Goal: Task Accomplishment & Management: Complete application form

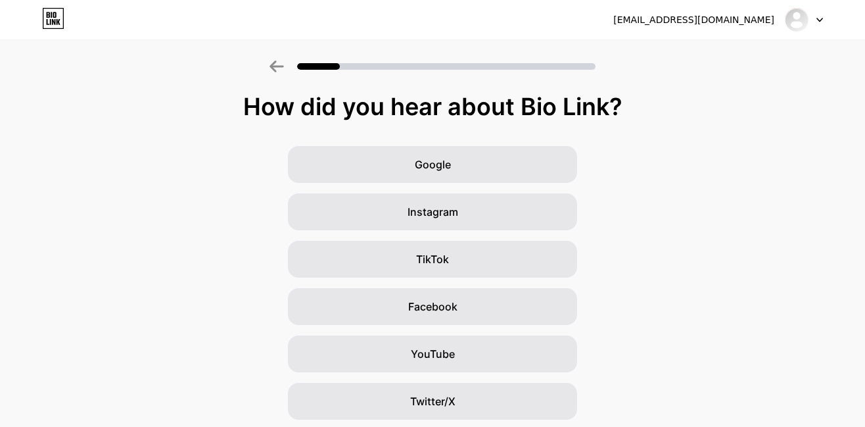
click at [283, 64] on icon at bounding box center [277, 66] width 14 height 12
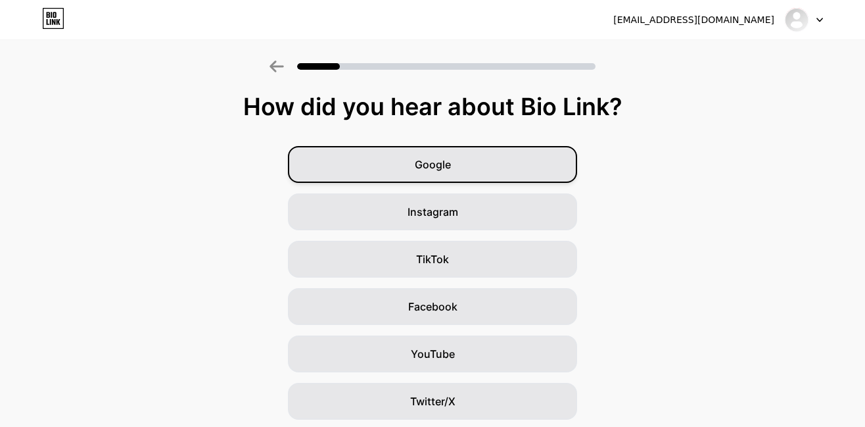
click at [421, 165] on span "Google" at bounding box center [433, 164] width 36 height 16
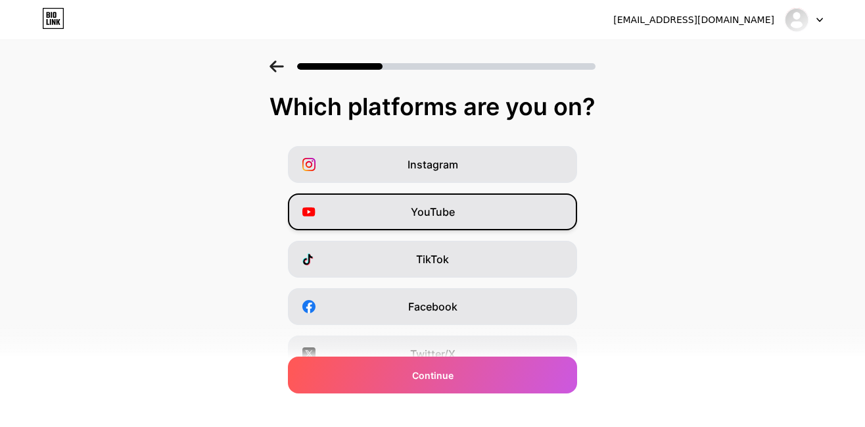
click at [406, 214] on div "YouTube" at bounding box center [432, 211] width 289 height 37
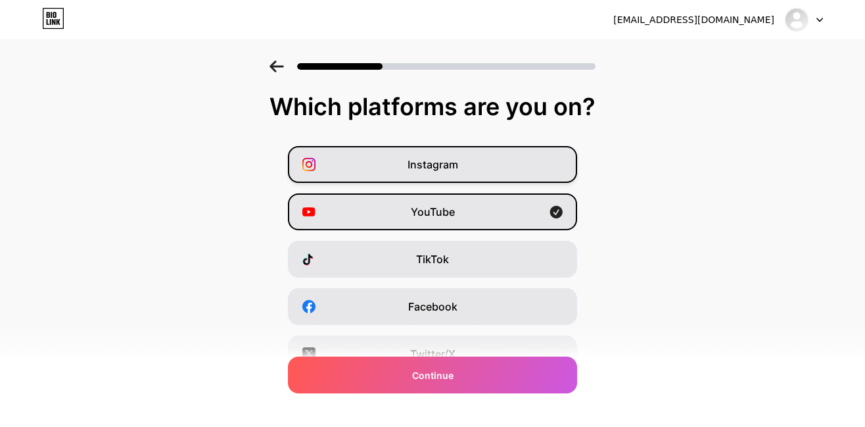
click at [427, 168] on span "Instagram" at bounding box center [433, 164] width 51 height 16
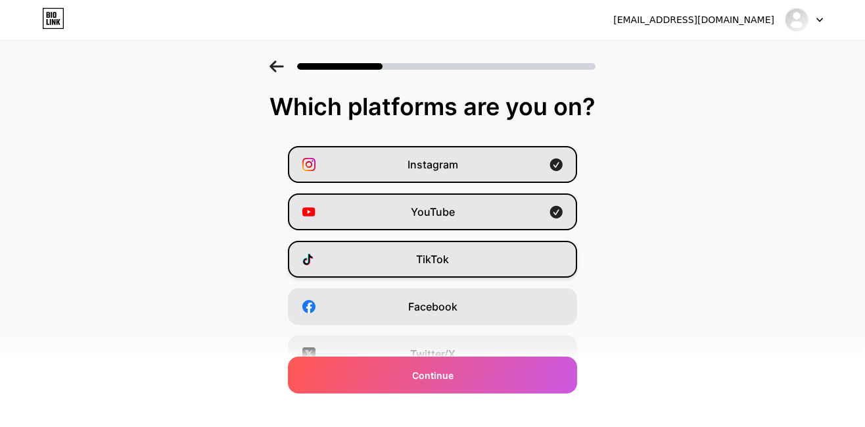
click at [411, 249] on div "TikTok" at bounding box center [432, 259] width 289 height 37
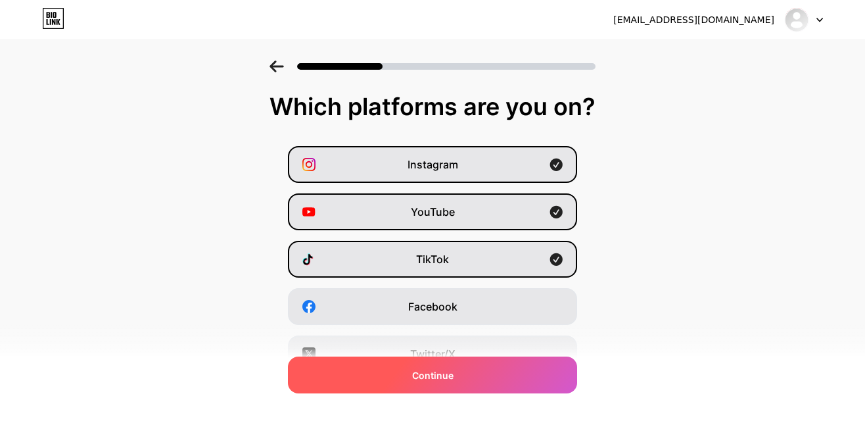
click at [391, 374] on div "Continue" at bounding box center [432, 374] width 289 height 37
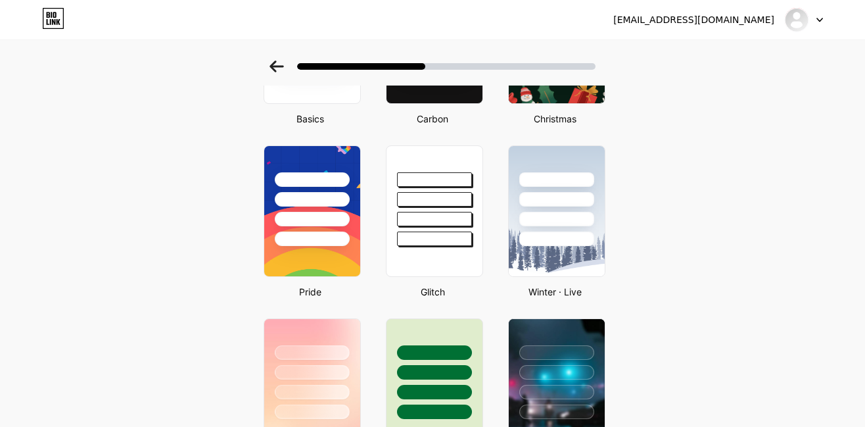
scroll to position [219, 0]
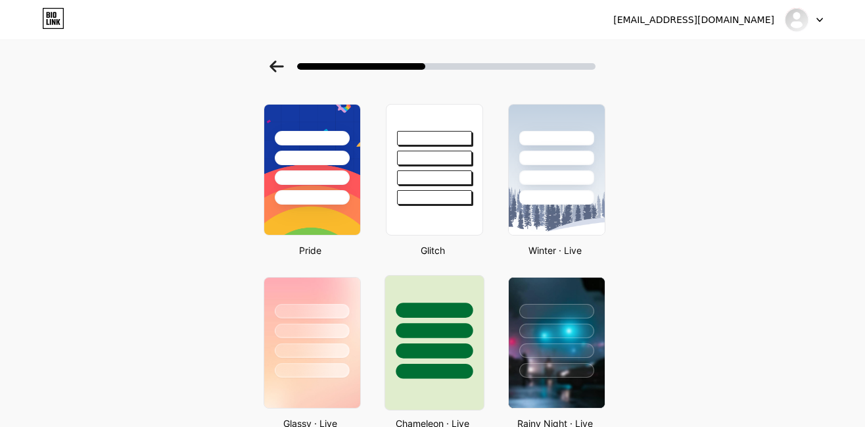
click at [464, 320] on div at bounding box center [434, 326] width 99 height 103
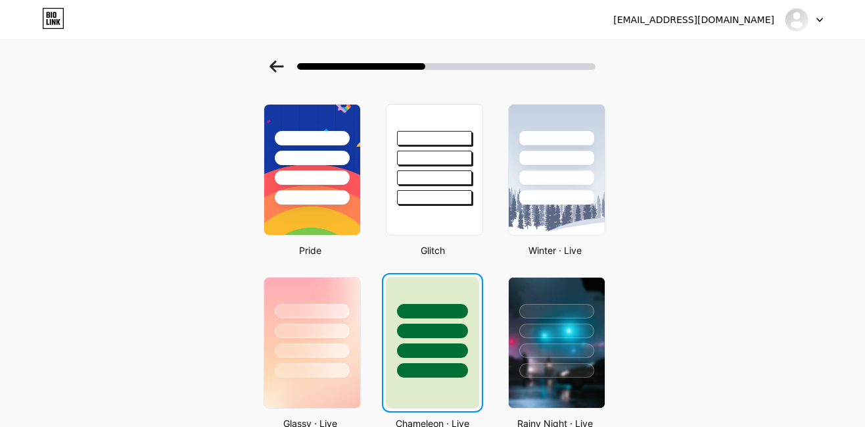
scroll to position [0, 0]
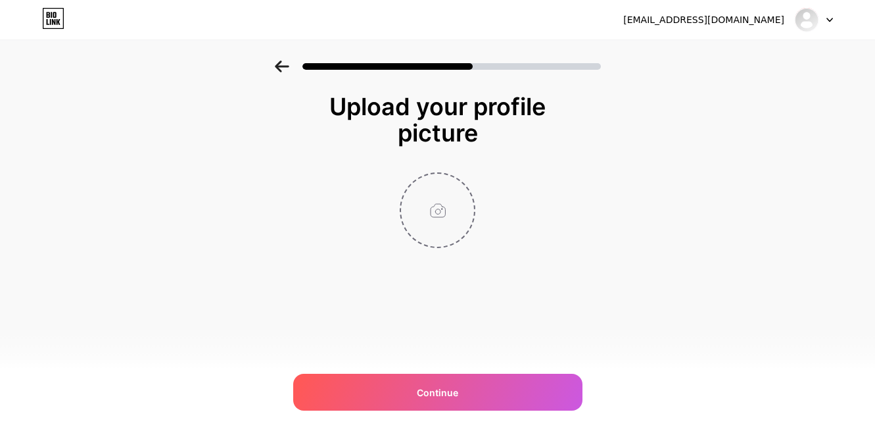
click at [447, 208] on input "file" at bounding box center [437, 210] width 73 height 73
type input "C:\fakepath\Untitled image(76).jpeg"
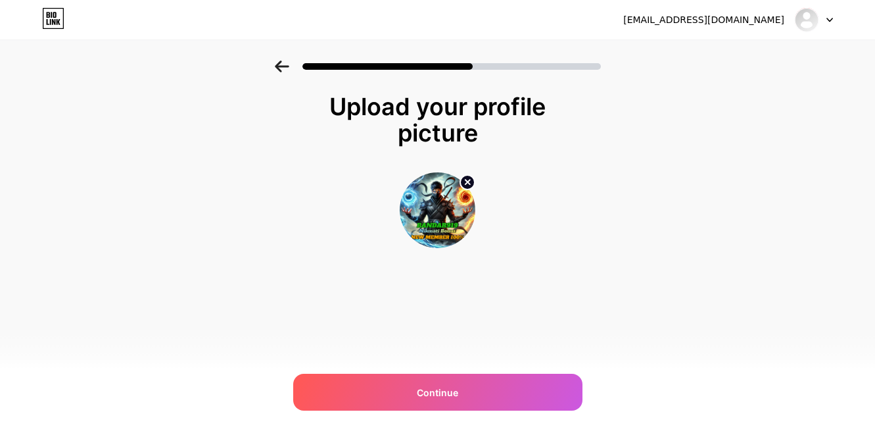
click at [438, 216] on img at bounding box center [438, 210] width 76 height 76
click at [466, 178] on circle at bounding box center [467, 182] width 14 height 14
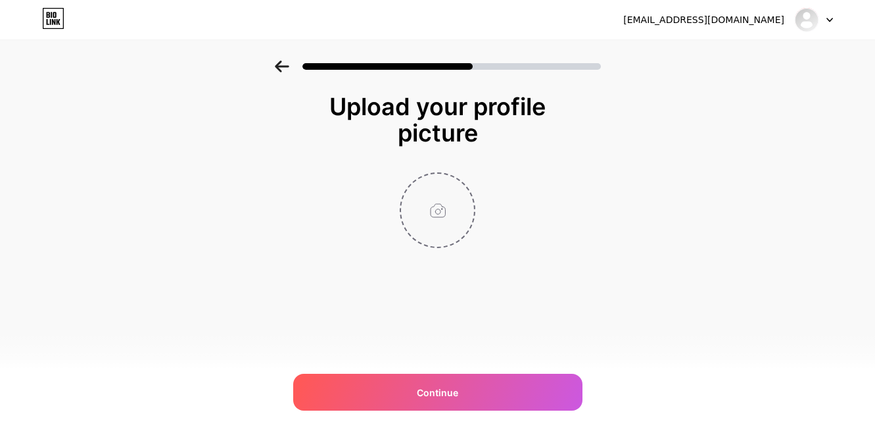
click at [448, 189] on input "file" at bounding box center [437, 210] width 73 height 73
type input "C:\fakepath\Yellow-Black-Illustrative-Football-Logo-8.jpg"
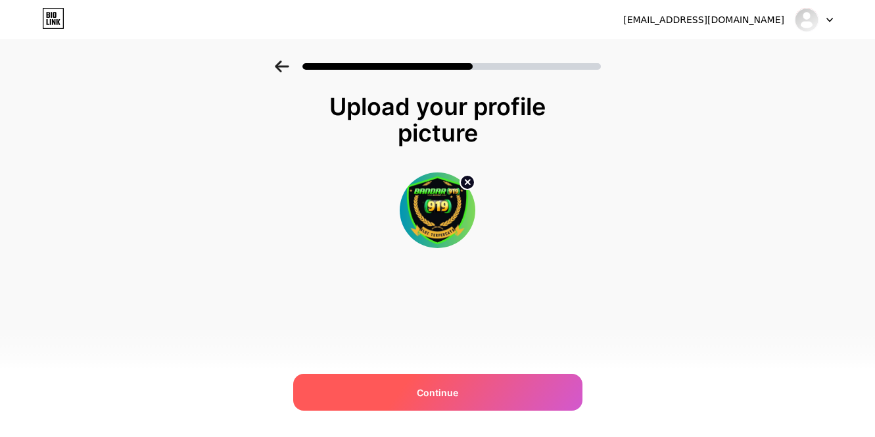
click at [447, 383] on div "Continue" at bounding box center [437, 391] width 289 height 37
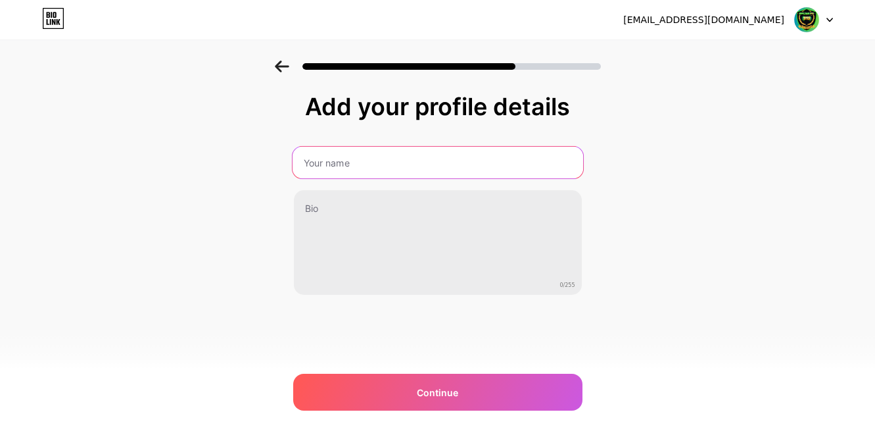
click at [348, 156] on input "text" at bounding box center [437, 163] width 291 height 32
type input "bandar919"
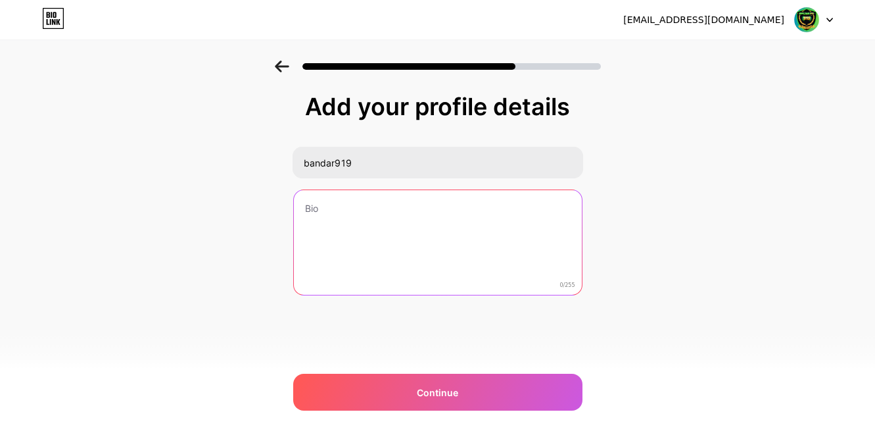
click at [316, 202] on textarea at bounding box center [438, 243] width 288 height 106
paste textarea "SELAMAT DATANG DI BANDAR919! BONUS MELIMPAH UNTUK MEMBER BARU! Gabung sekarang …"
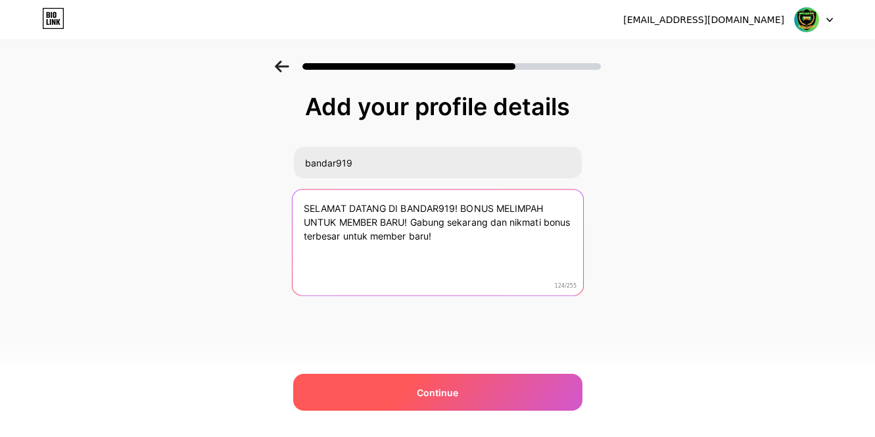
type textarea "SELAMAT DATANG DI BANDAR919! BONUS MELIMPAH UNTUK MEMBER BARU! Gabung sekarang …"
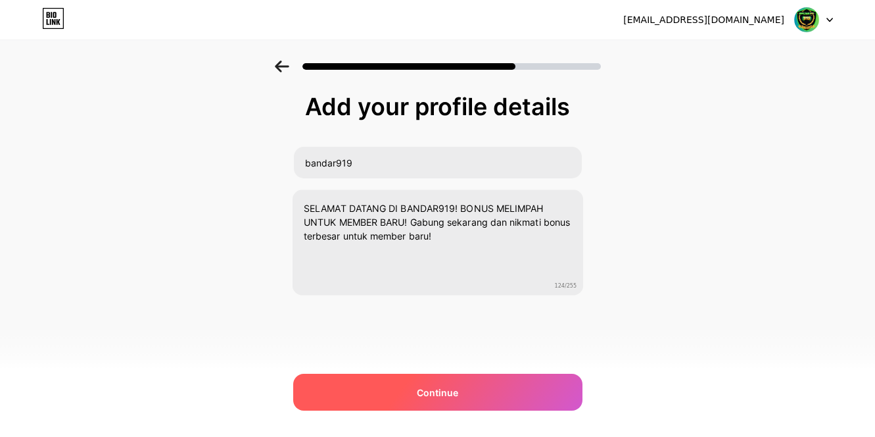
click at [487, 384] on div "Continue" at bounding box center [437, 391] width 289 height 37
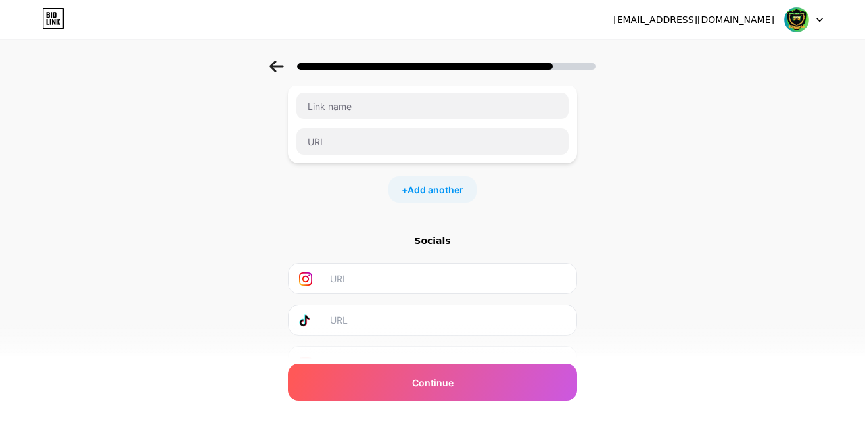
scroll to position [39, 0]
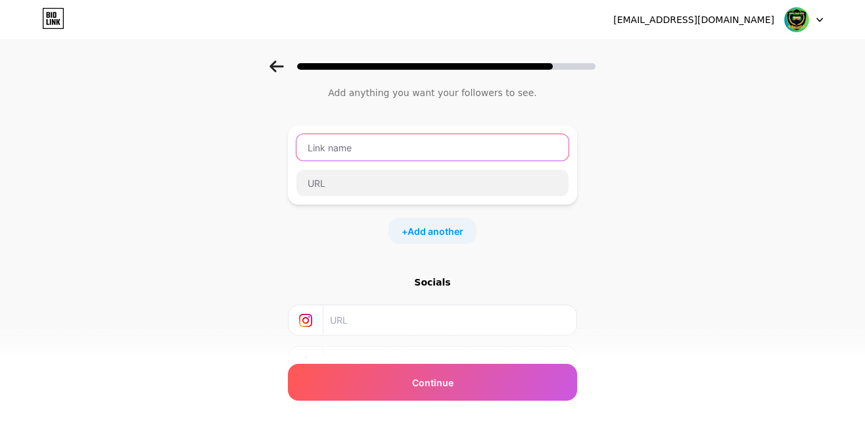
click at [366, 143] on input "text" at bounding box center [433, 147] width 272 height 26
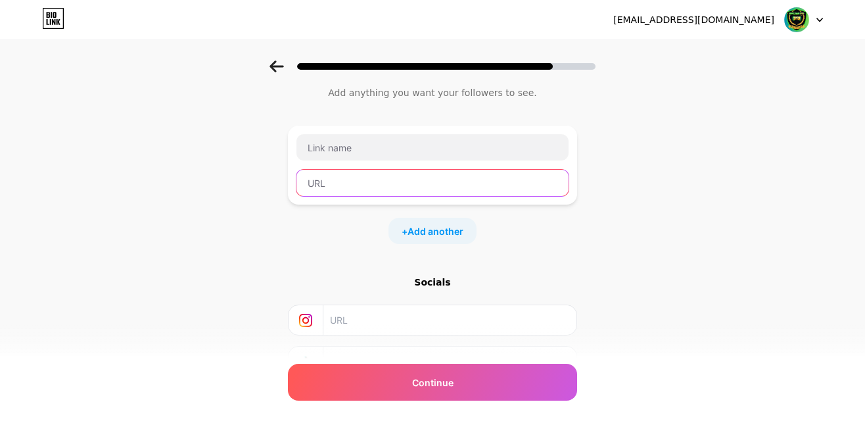
click at [354, 181] on input "text" at bounding box center [433, 183] width 272 height 26
paste input "[URL][DOMAIN_NAME]"
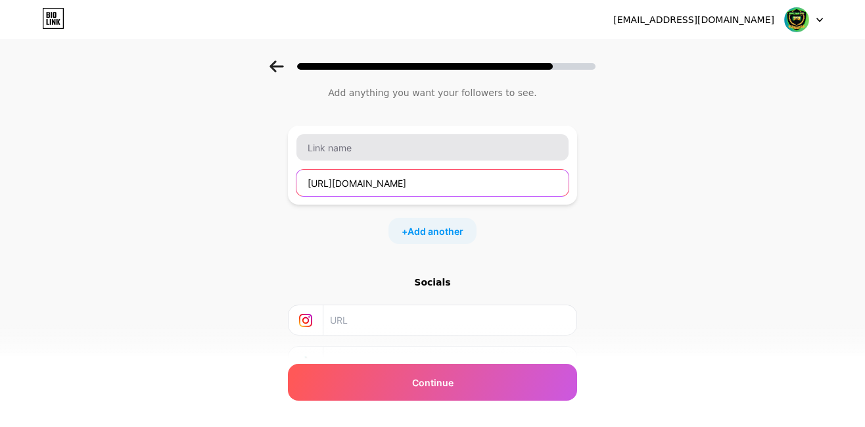
type input "[URL][DOMAIN_NAME]"
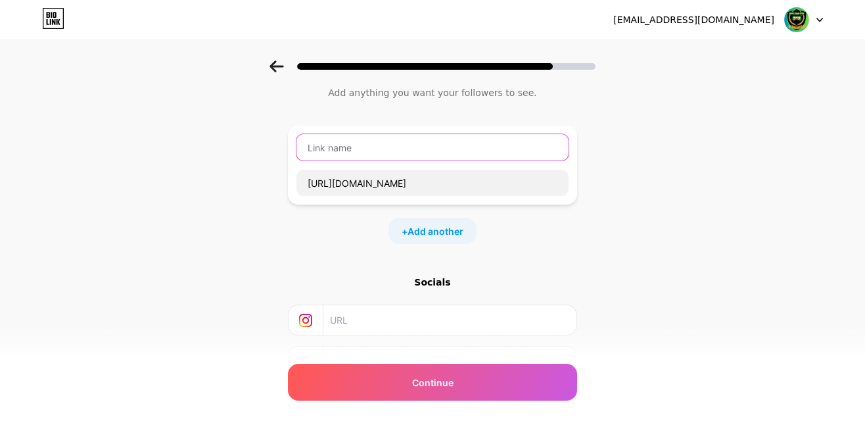
click at [374, 154] on input "text" at bounding box center [433, 147] width 272 height 26
type input "I"
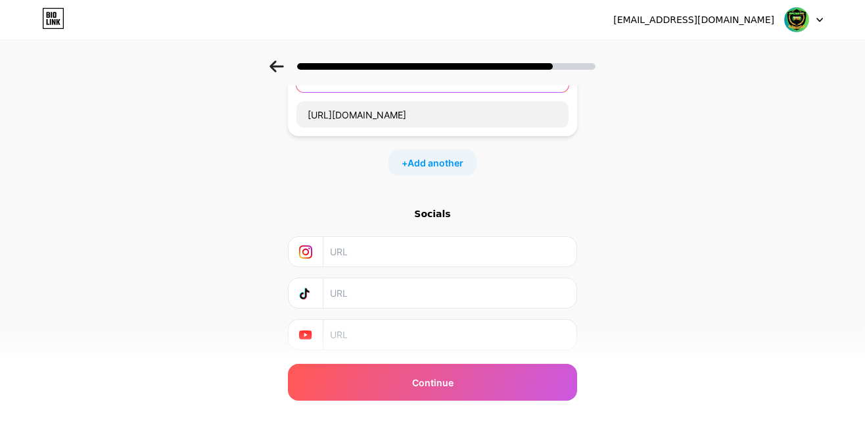
scroll to position [149, 0]
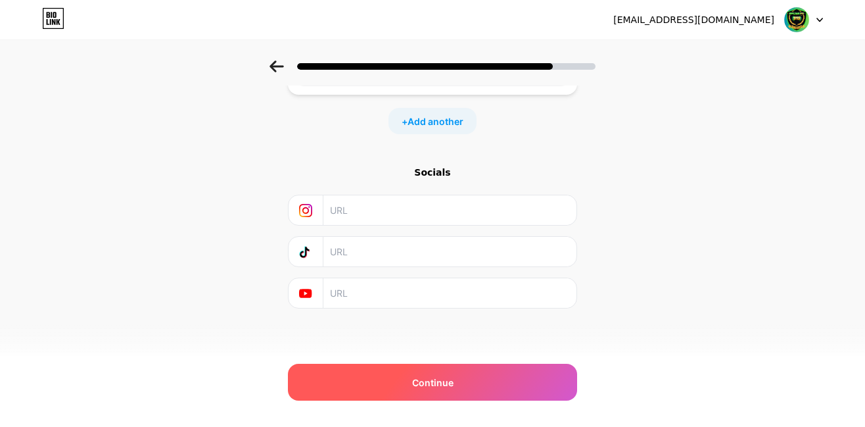
type input "LINK DAFTAR"
click at [394, 376] on div "Continue" at bounding box center [432, 382] width 289 height 37
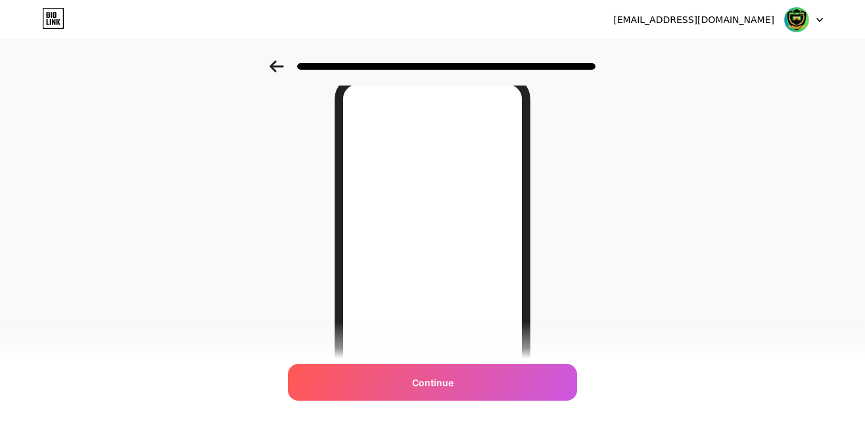
scroll to position [15, 0]
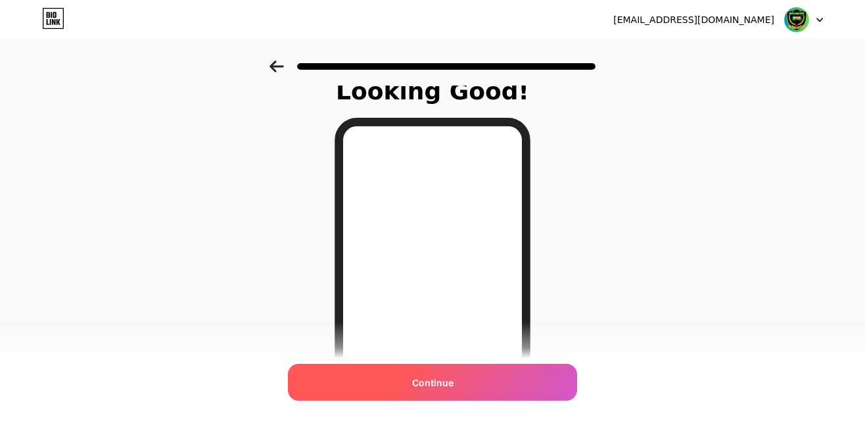
click at [421, 381] on span "Continue" at bounding box center [432, 382] width 41 height 14
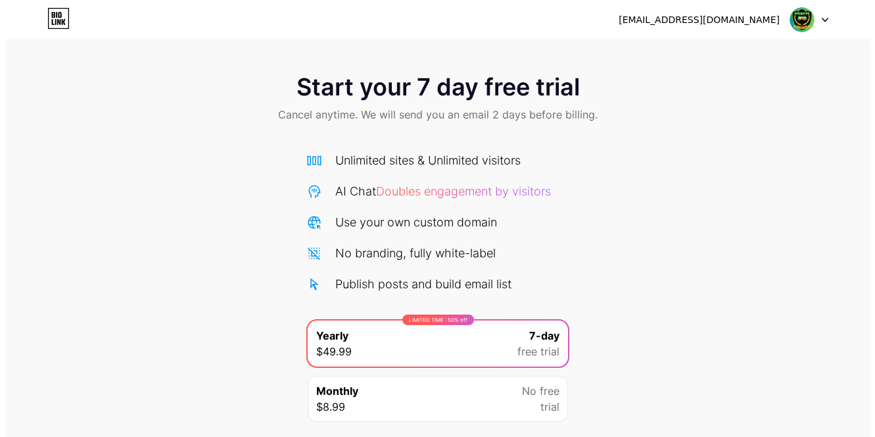
scroll to position [93, 0]
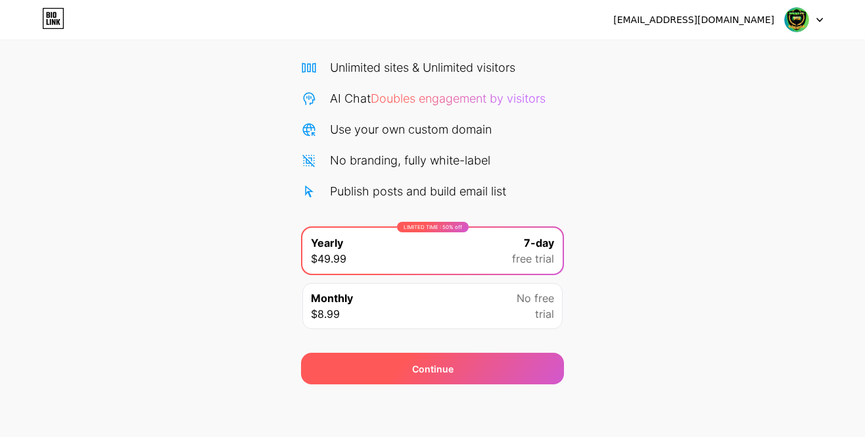
click at [411, 360] on div "Continue" at bounding box center [432, 368] width 263 height 32
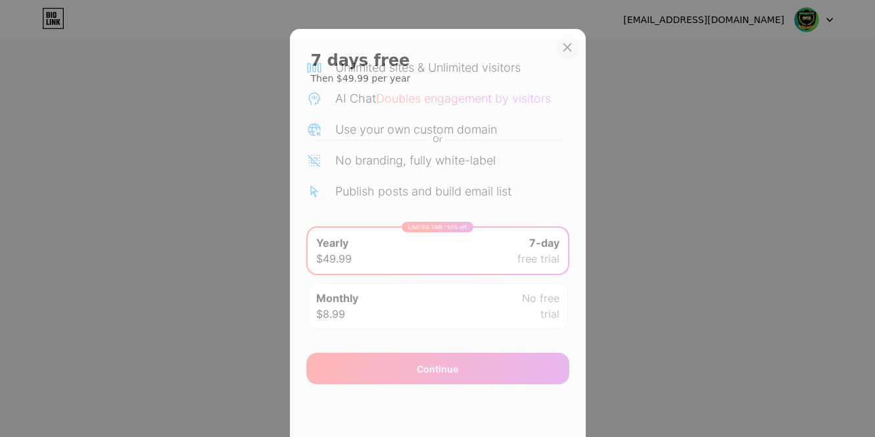
click at [563, 37] on div at bounding box center [568, 48] width 24 height 24
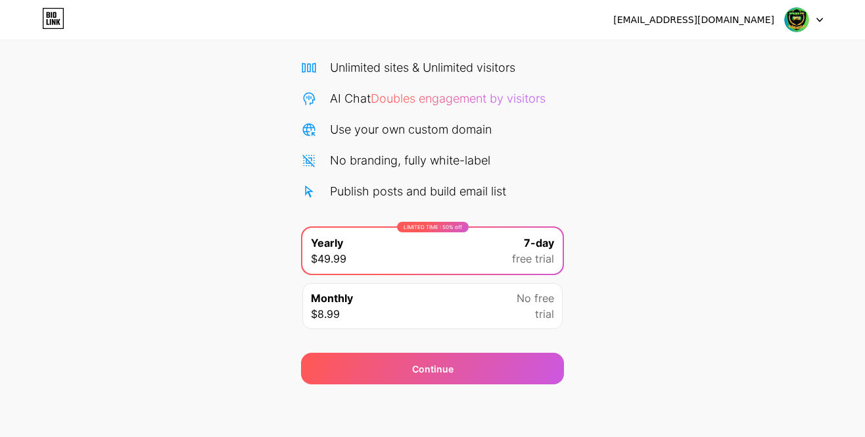
click at [522, 308] on div "No free trial" at bounding box center [535, 306] width 37 height 32
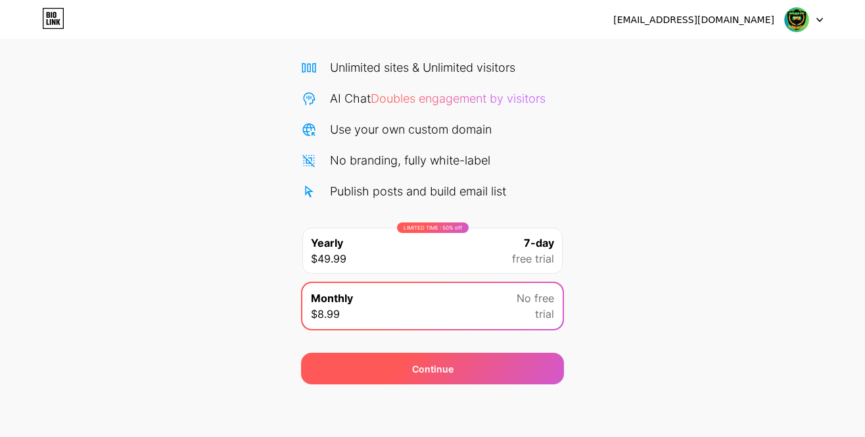
click at [516, 379] on div "Continue" at bounding box center [432, 368] width 263 height 32
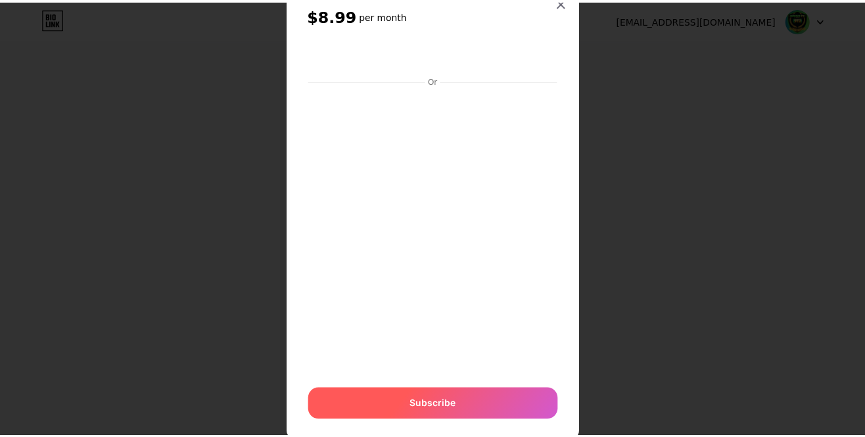
scroll to position [80, 0]
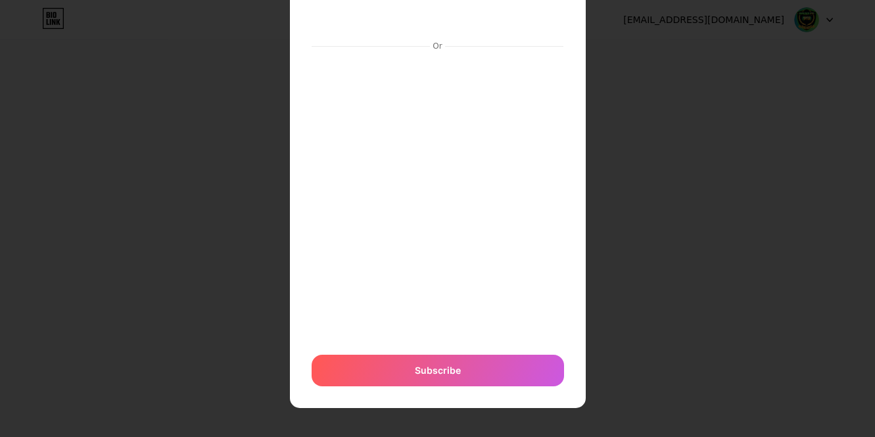
click at [742, 350] on div at bounding box center [437, 138] width 875 height 437
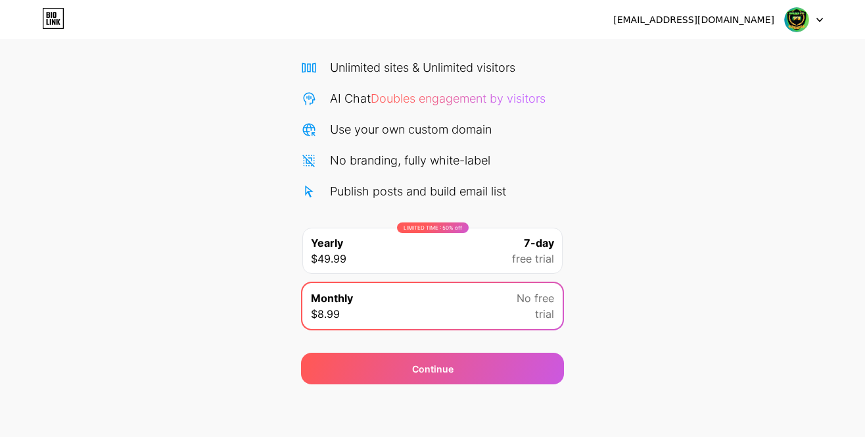
click at [742, 329] on div "Start your 7 day free trial Cancel anytime. We will send you an email 2 days be…" at bounding box center [432, 176] width 865 height 416
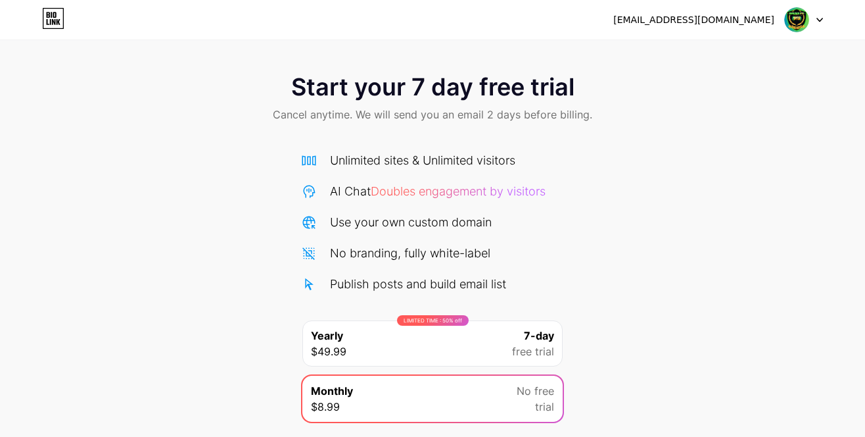
click at [310, 251] on icon at bounding box center [309, 253] width 16 height 16
click at [310, 223] on icon at bounding box center [309, 222] width 16 height 16
click at [304, 279] on icon at bounding box center [309, 284] width 16 height 16
click at [309, 160] on icon at bounding box center [309, 161] width 16 height 16
click at [309, 198] on icon at bounding box center [309, 191] width 16 height 16
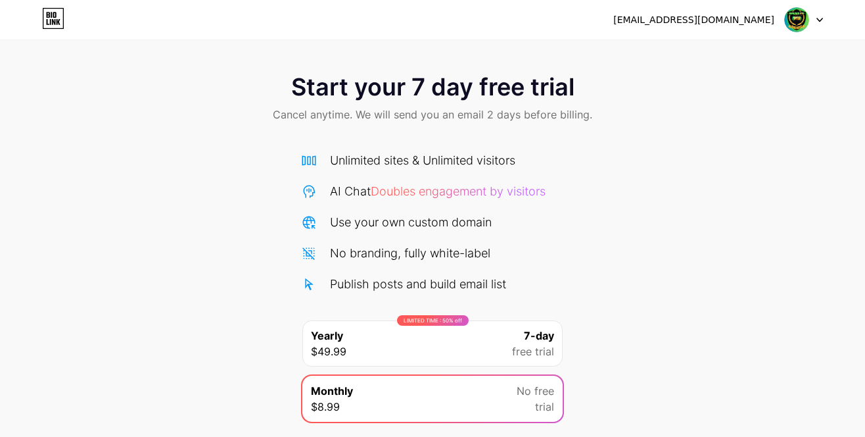
click at [415, 194] on span "Doubles engagement by visitors" at bounding box center [458, 191] width 175 height 14
click at [519, 194] on span "Doubles engagement by visitors" at bounding box center [458, 191] width 175 height 14
drag, startPoint x: 612, startPoint y: 194, endPoint x: 602, endPoint y: 194, distance: 10.5
click at [602, 194] on div "Start your 7 day free trial Cancel anytime. We will send you an email 2 days be…" at bounding box center [432, 268] width 865 height 416
click at [802, 19] on img at bounding box center [796, 19] width 25 height 25
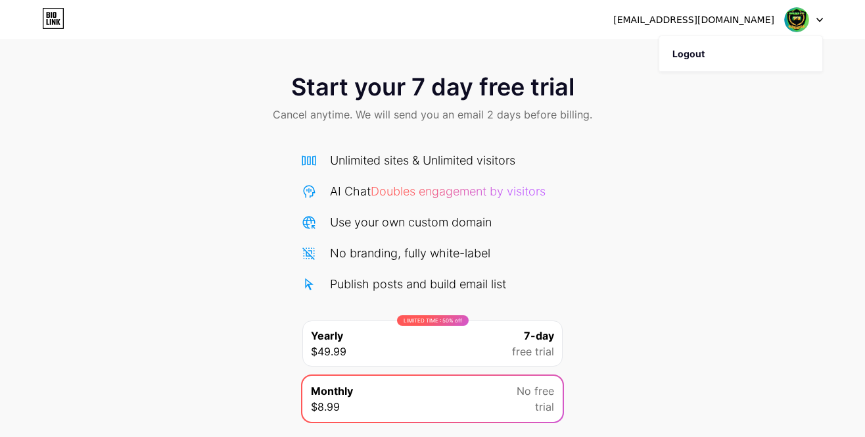
click at [47, 16] on icon at bounding box center [48, 15] width 3 height 6
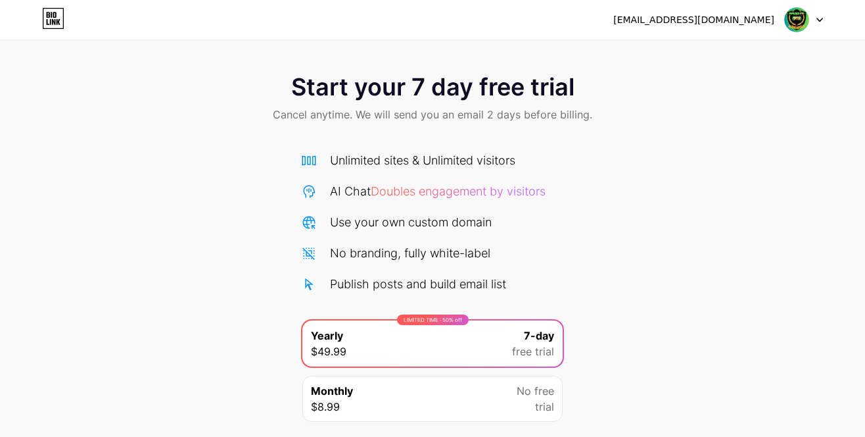
click at [51, 11] on icon at bounding box center [53, 18] width 22 height 21
